Goal: Navigation & Orientation: Find specific page/section

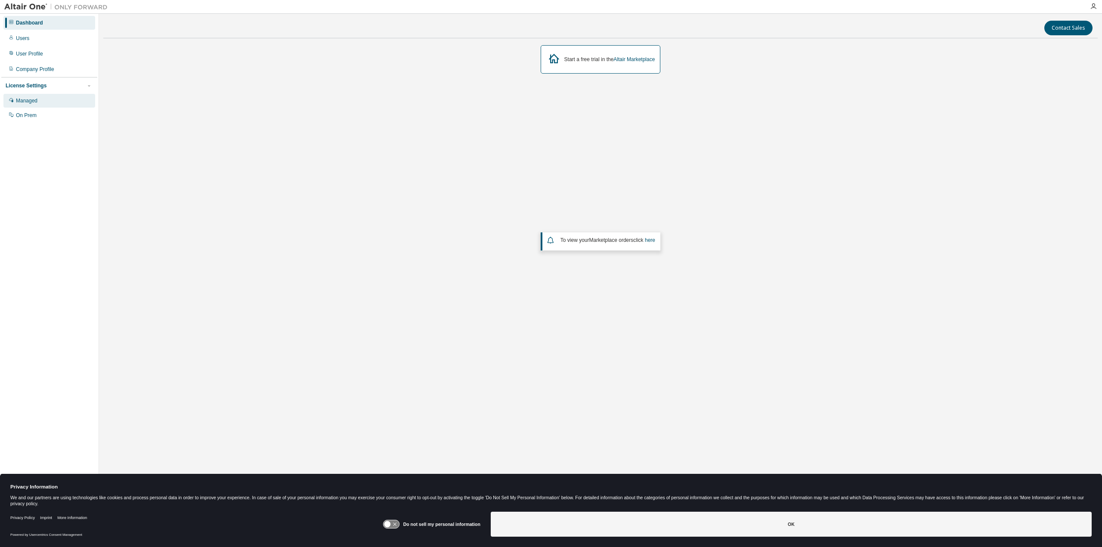
click at [28, 98] on div "Managed" at bounding box center [27, 100] width 22 height 7
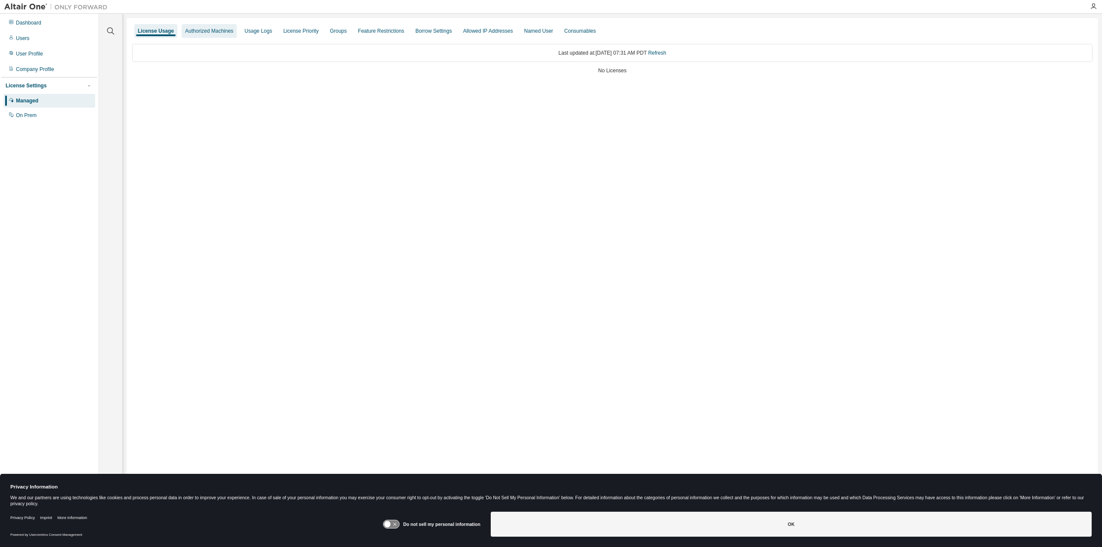
click at [208, 33] on div "Authorized Machines" at bounding box center [209, 31] width 48 height 7
